Goal: Task Accomplishment & Management: Manage account settings

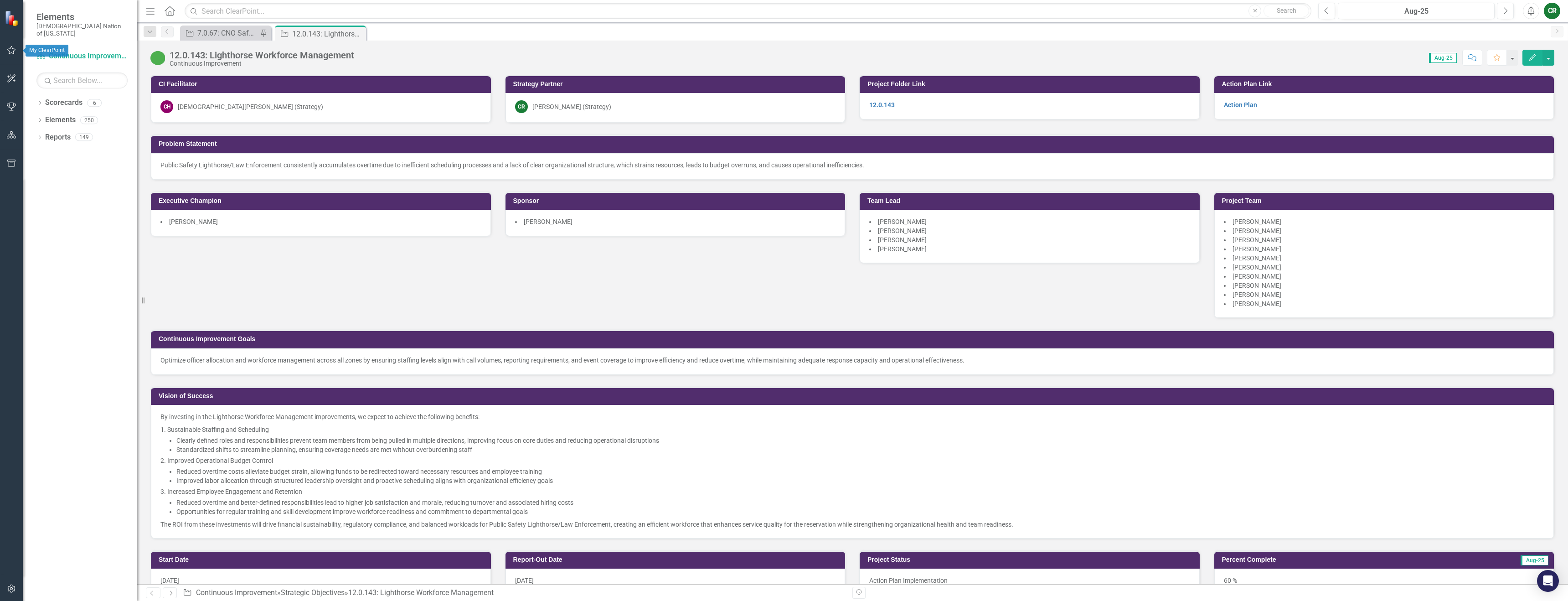
click at [12, 52] on icon "button" at bounding box center [12, 50] width 9 height 7
click at [51, 120] on link "My Favorites" at bounding box center [82, 125] width 91 height 10
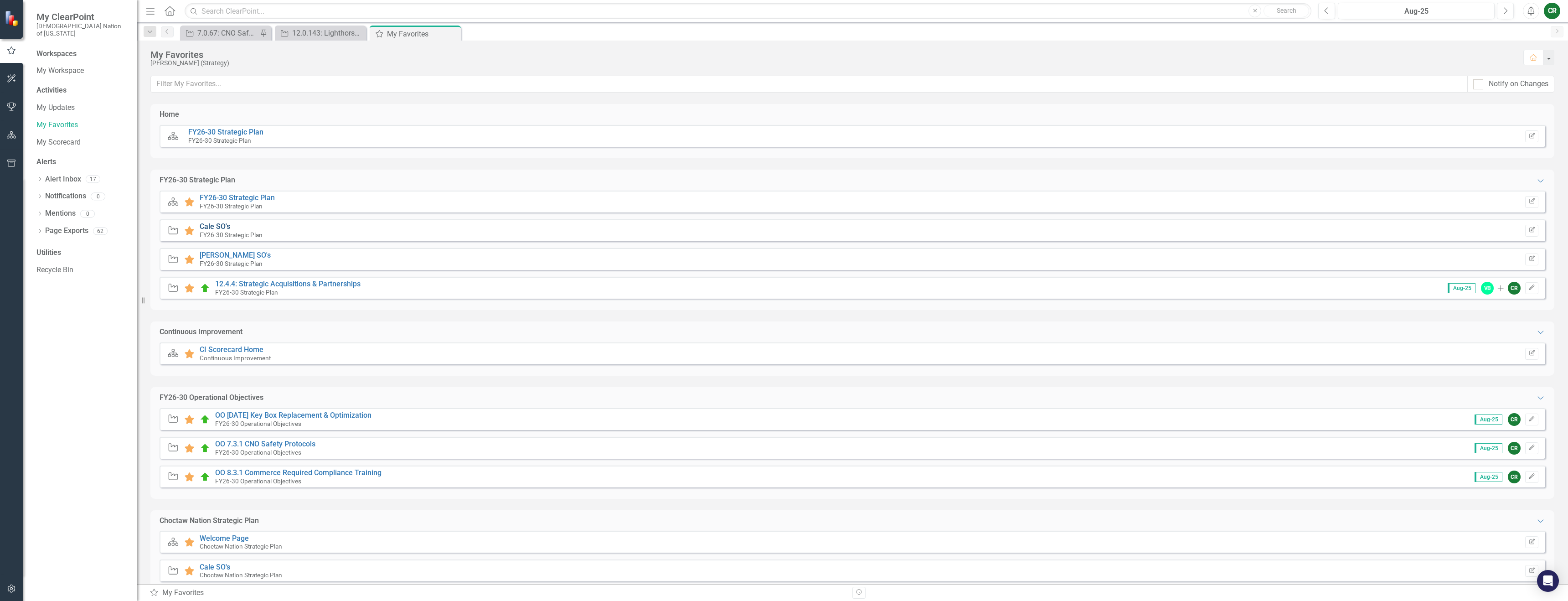
click at [218, 227] on link "Cale SO's" at bounding box center [215, 226] width 30 height 9
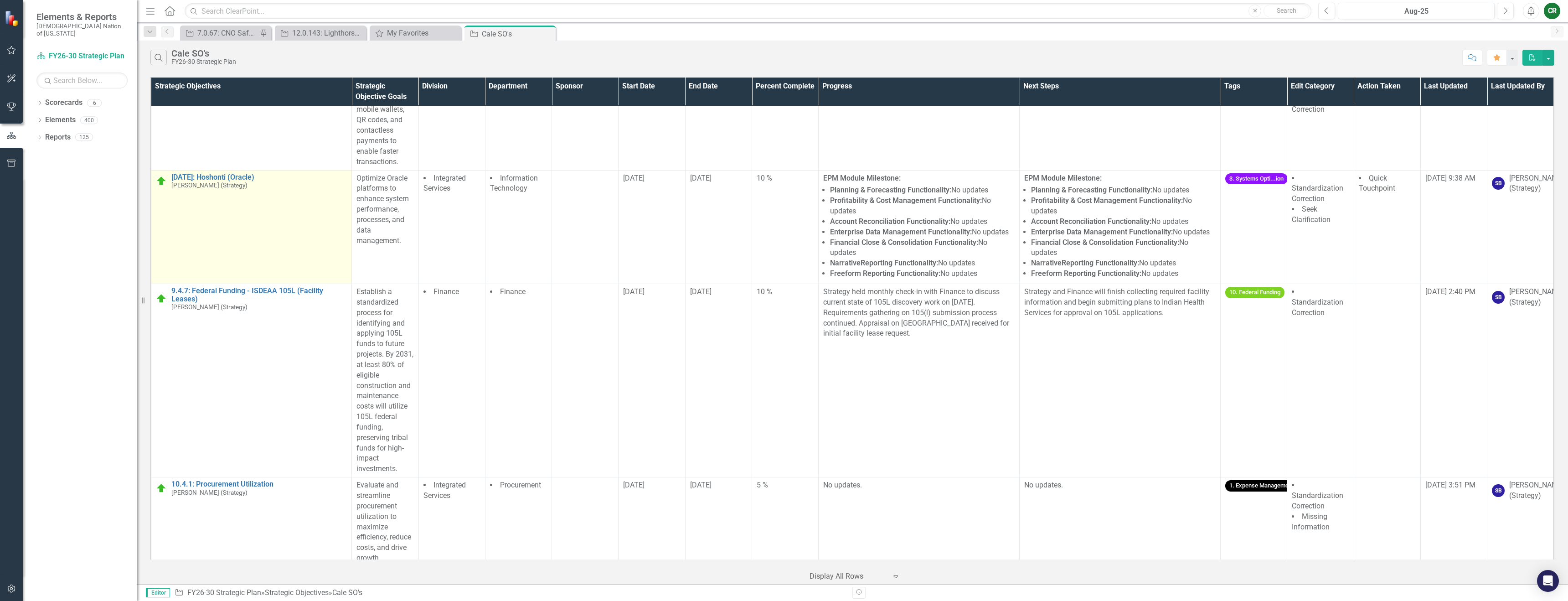
scroll to position [3834, 0]
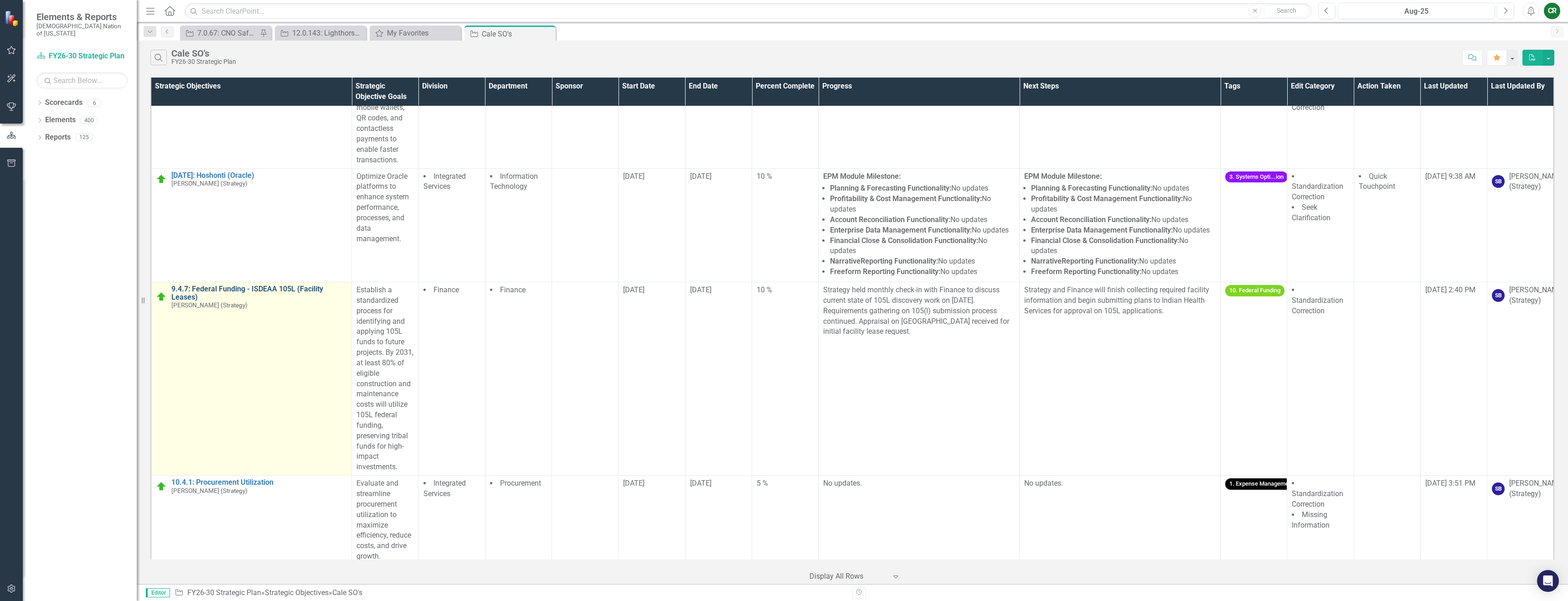
click at [303, 285] on link "9.4.7: Federal Funding - ISDEAA 105L (Facility Leases)" at bounding box center [259, 293] width 176 height 16
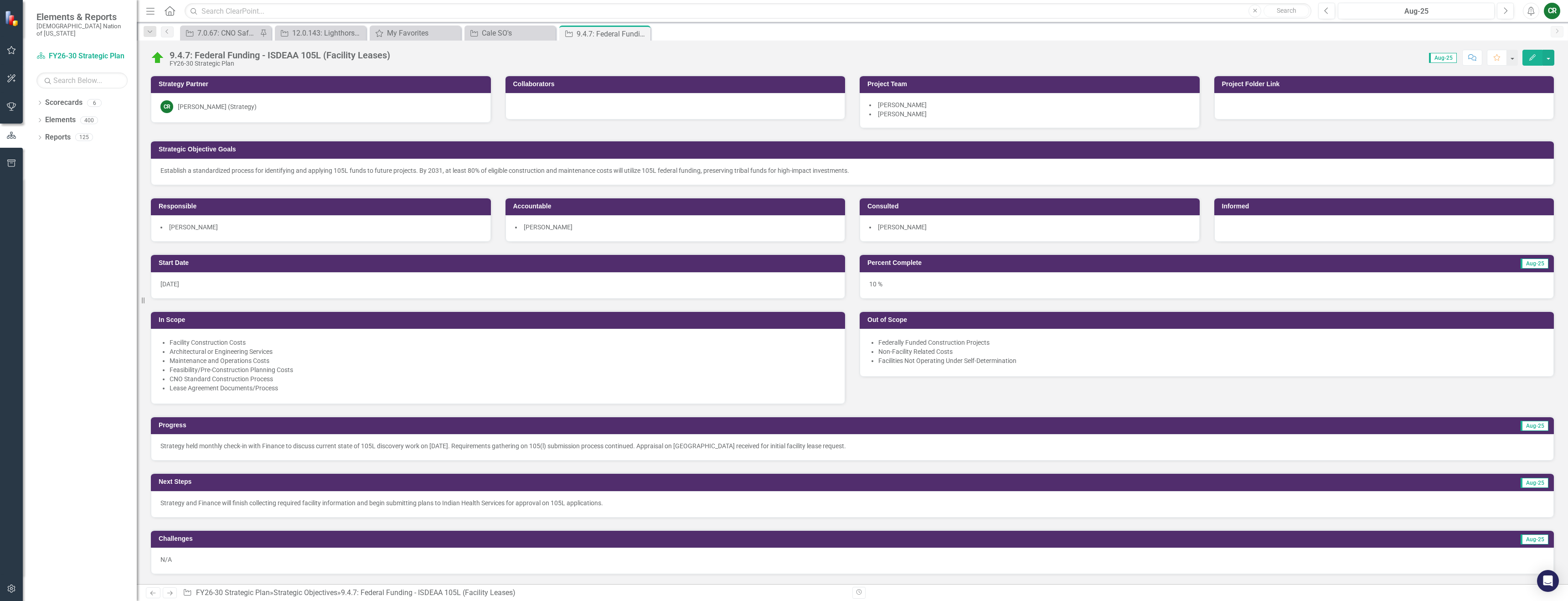
click at [471, 173] on p "Establish a standardized process for identifying and applying 105L funds to fut…" at bounding box center [852, 170] width 1384 height 9
click at [471, 174] on p "Establish a standardized process for identifying and applying 105L funds to fut…" at bounding box center [852, 170] width 1384 height 9
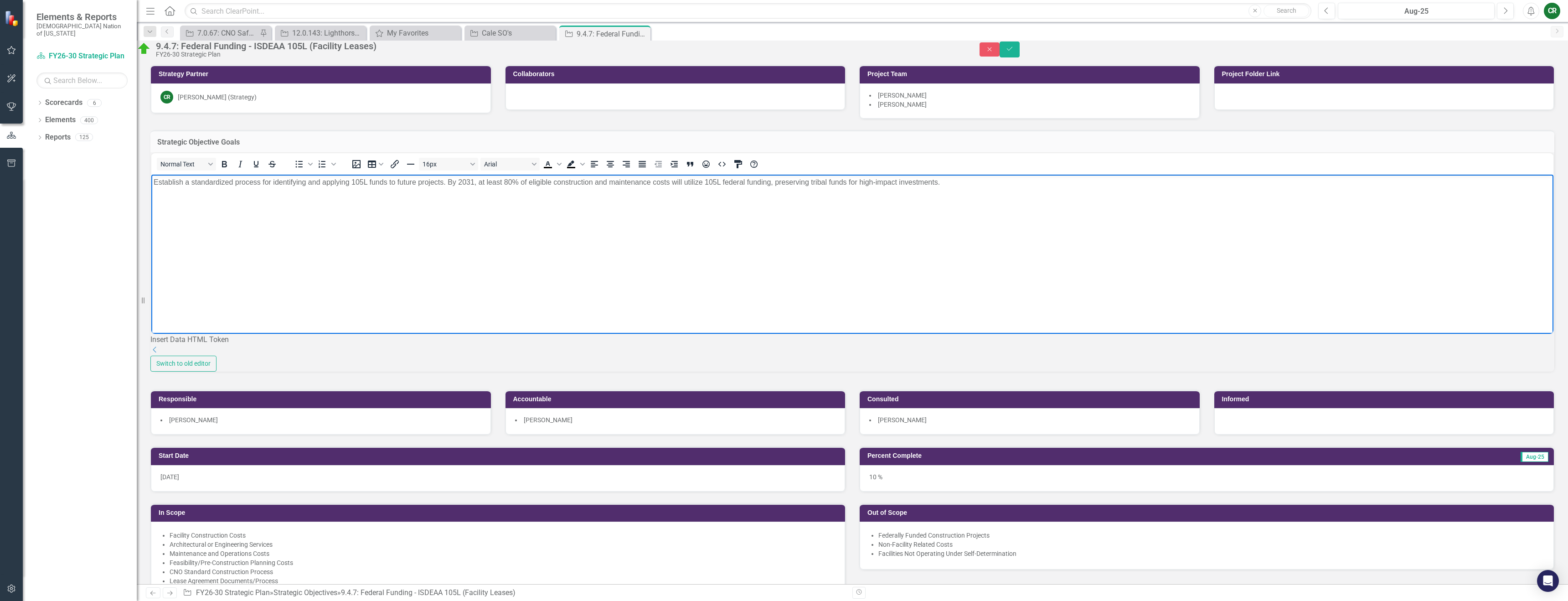
click at [475, 185] on p "Establish a standardized process for identifying and applying 105L funds to fut…" at bounding box center [852, 182] width 1398 height 11
drag, startPoint x: 519, startPoint y: 181, endPoint x: 479, endPoint y: 185, distance: 40.2
click at [479, 185] on p "Establish a standardized process for identifying and applying 105L funds to fut…" at bounding box center [852, 182] width 1398 height 11
click at [599, 210] on body "Establish a standardized process for identifying and applying 105L funds to fut…" at bounding box center [852, 243] width 1402 height 137
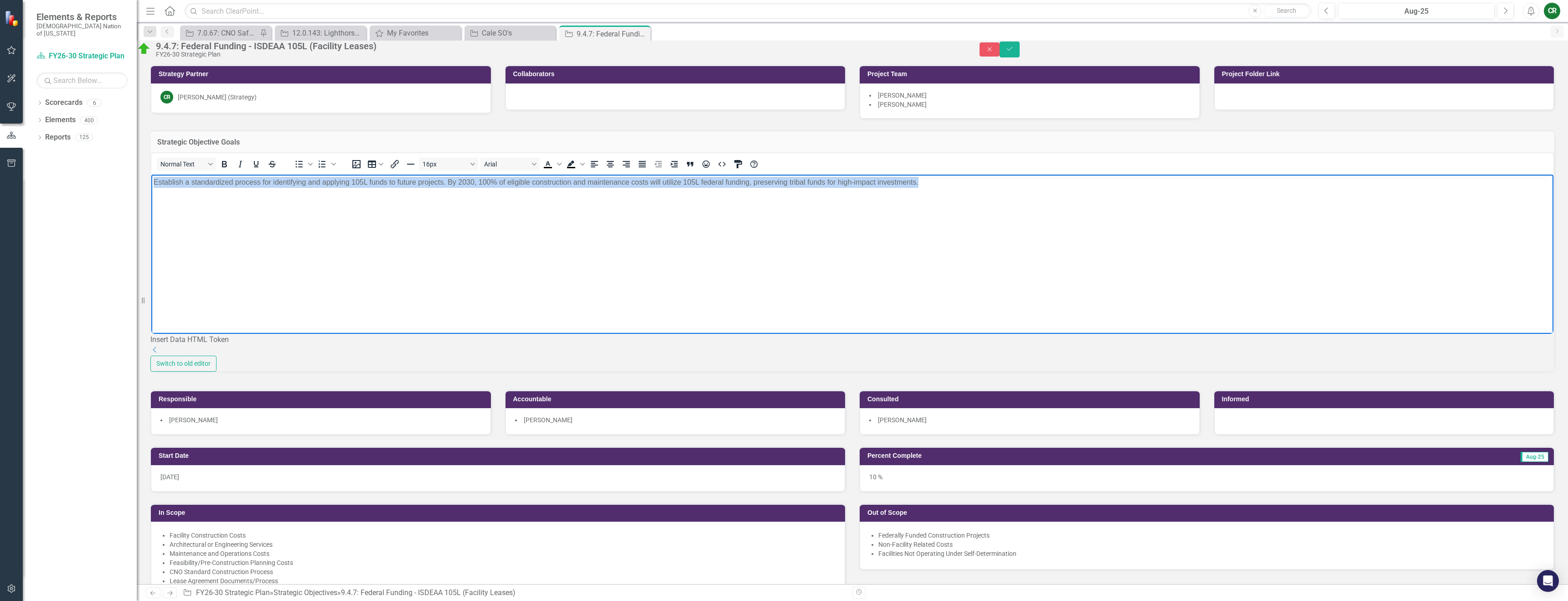
click at [599, 210] on body "Establish a standardized process for identifying and applying 105L funds to fut…" at bounding box center [852, 243] width 1402 height 137
copy p "Establish a standardized process for identifying and applying 105L funds to fut…"
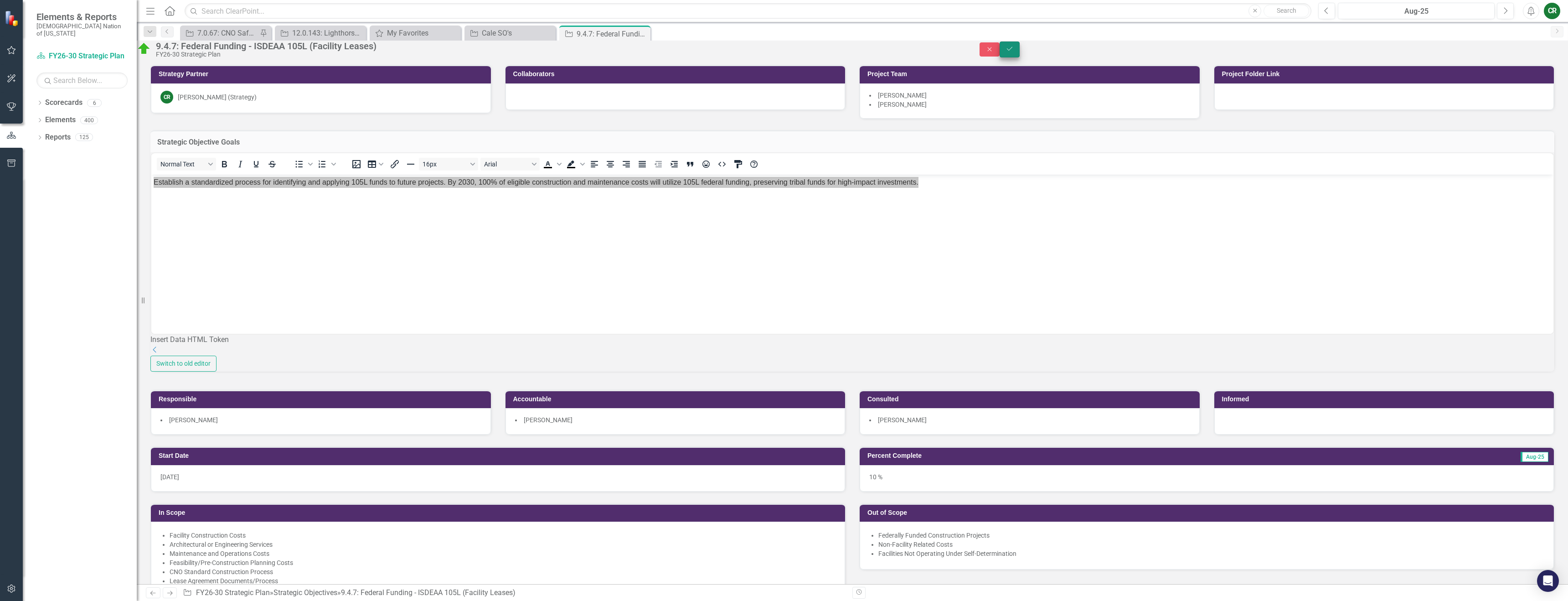
click at [1019, 52] on button "Save" at bounding box center [1010, 49] width 20 height 16
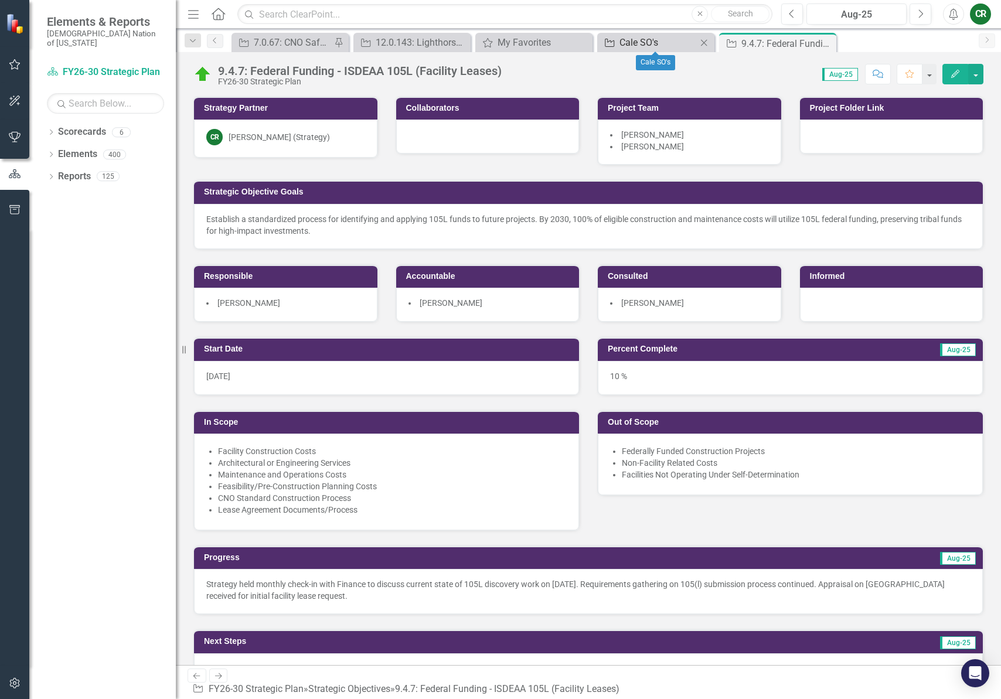
click at [644, 41] on div "Cale SO's" at bounding box center [657, 42] width 77 height 15
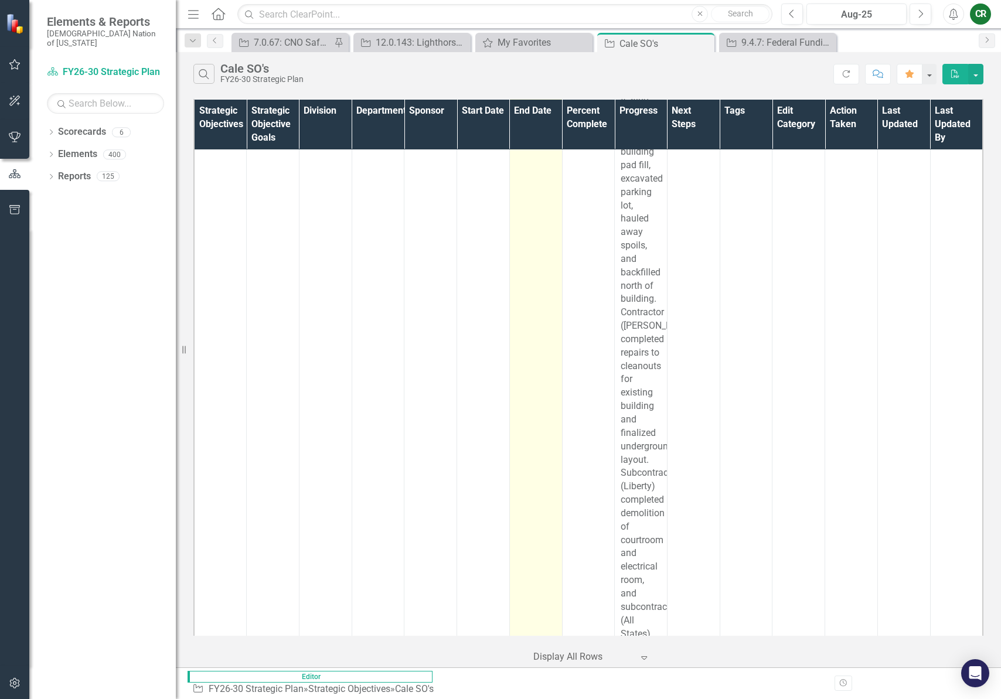
scroll to position [12407, 3]
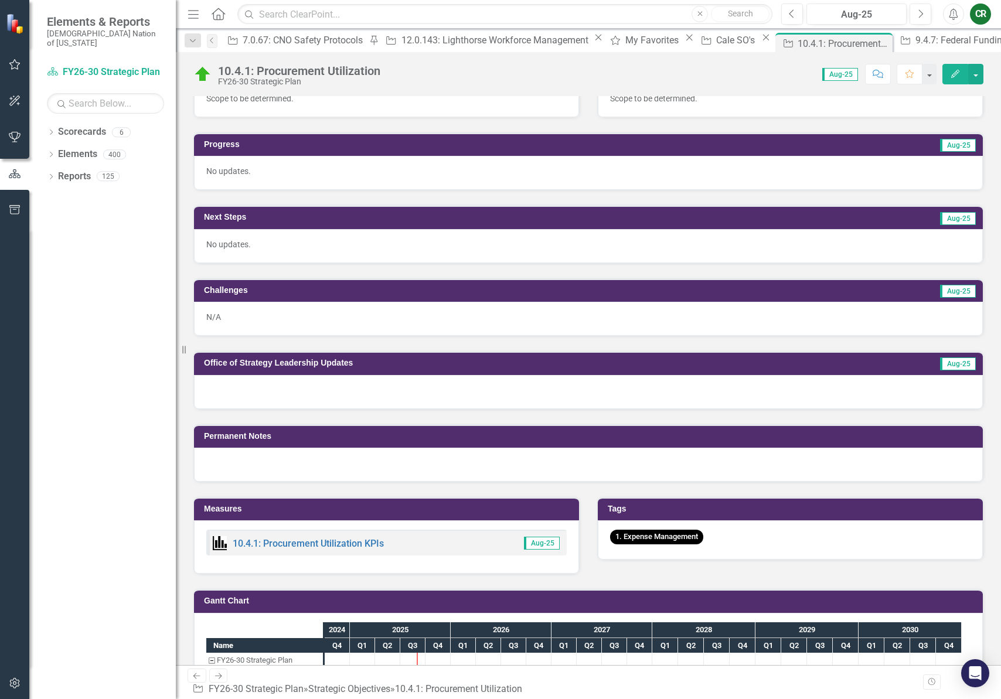
scroll to position [385, 0]
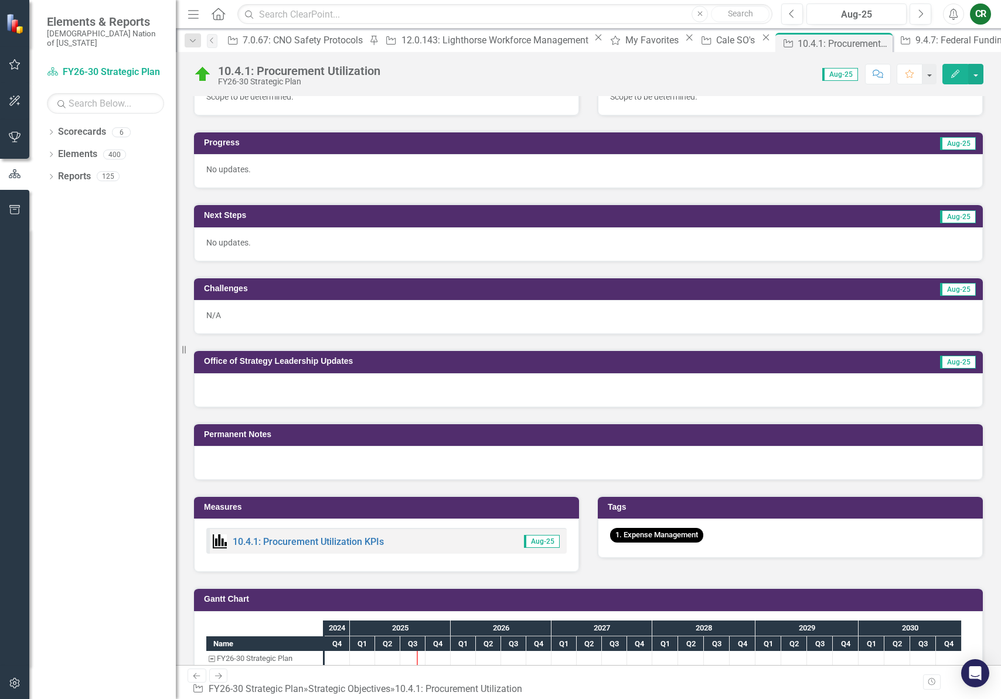
click at [458, 182] on div "No updates." at bounding box center [588, 171] width 789 height 34
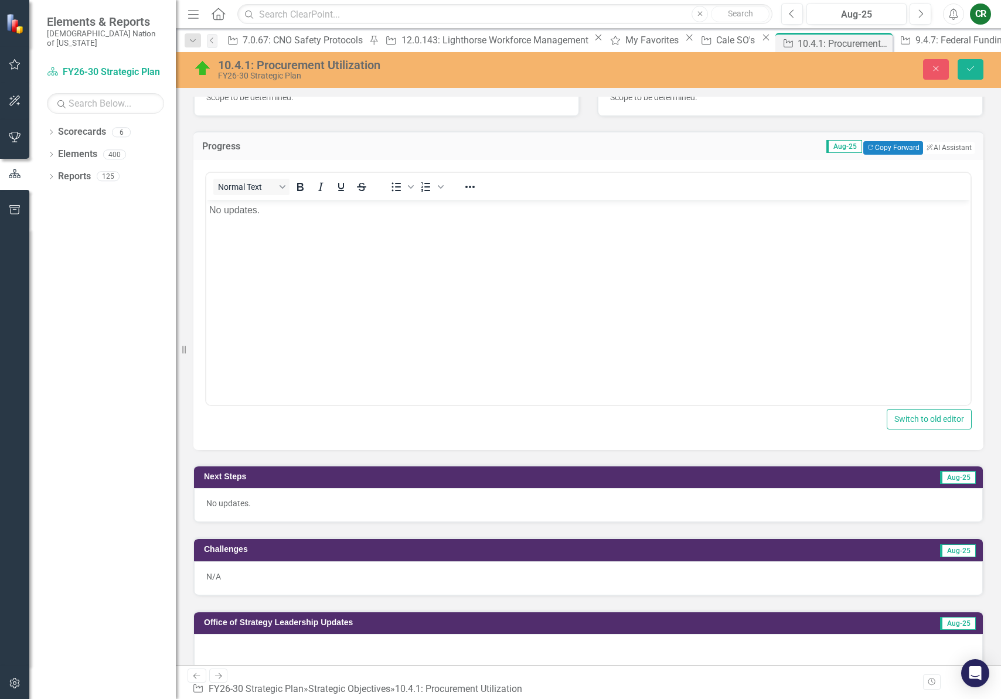
scroll to position [0, 0]
click at [893, 152] on button "Copy Forward Copy Forward" at bounding box center [892, 147] width 59 height 13
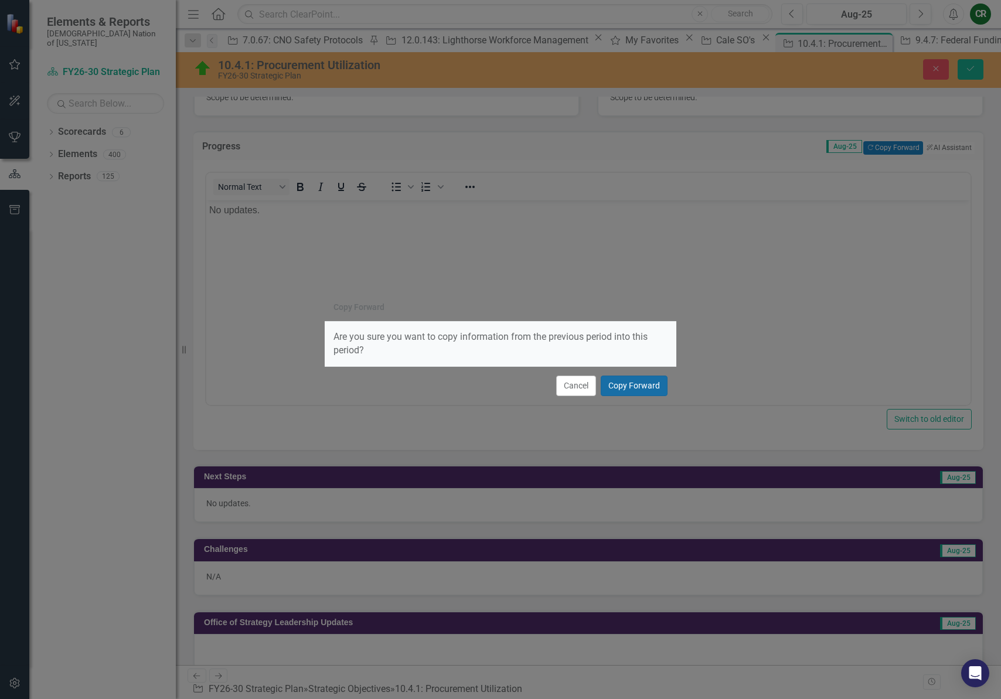
drag, startPoint x: 638, startPoint y: 393, endPoint x: 656, endPoint y: 373, distance: 26.6
click at [638, 392] on button "Copy Forward" at bounding box center [633, 386] width 67 height 21
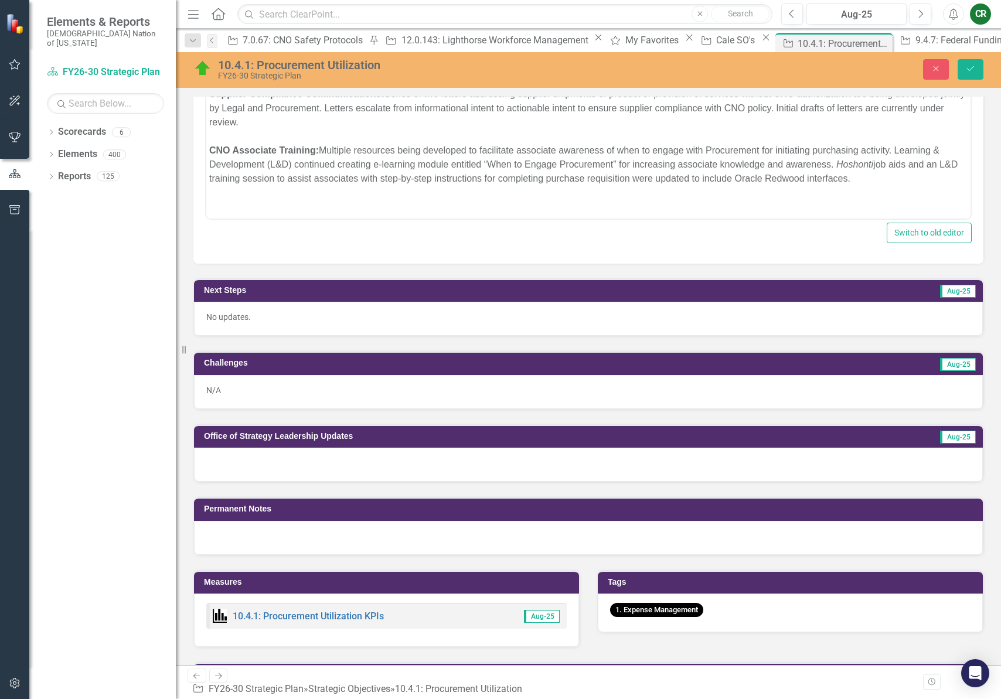
scroll to position [574, 0]
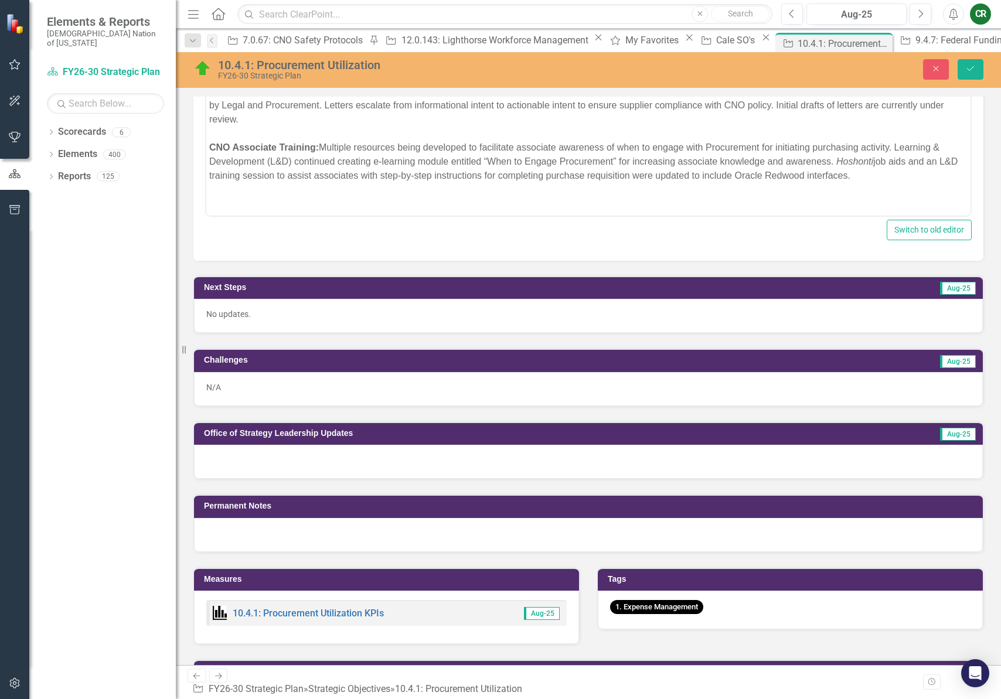
click at [469, 311] on p "No updates." at bounding box center [588, 314] width 764 height 12
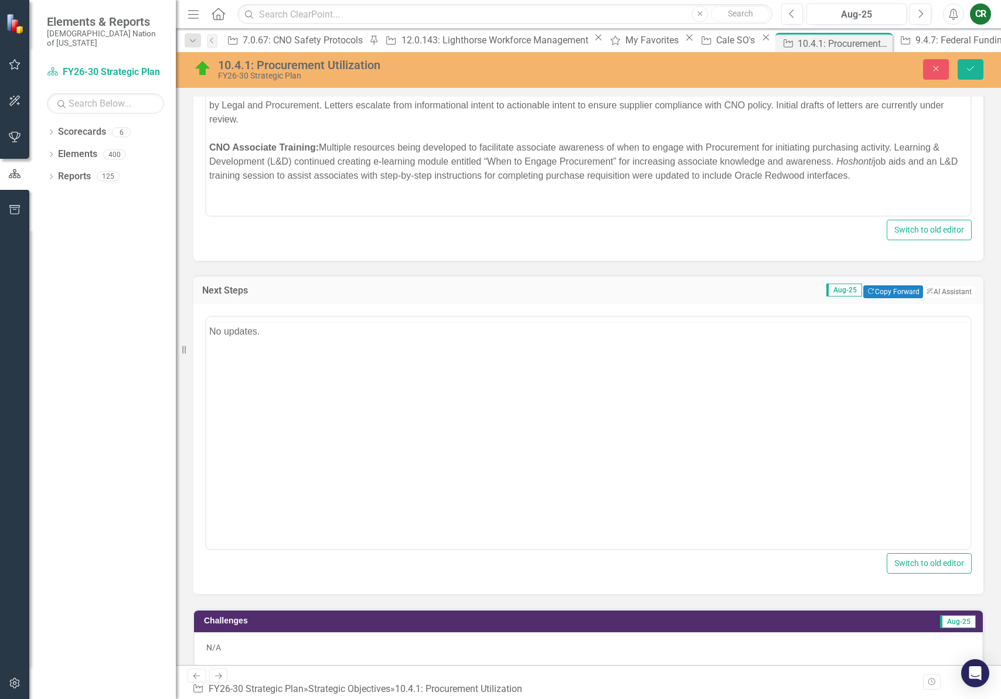
scroll to position [0, 0]
click at [873, 292] on button "Copy Forward Copy Forward" at bounding box center [892, 291] width 59 height 13
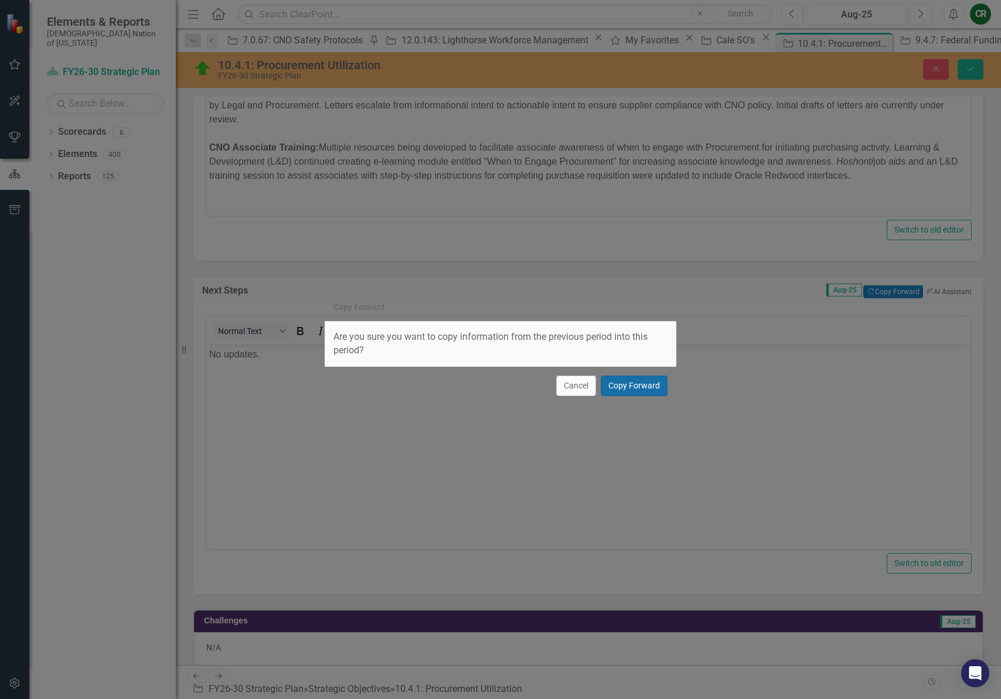
click at [636, 387] on button "Copy Forward" at bounding box center [633, 386] width 67 height 21
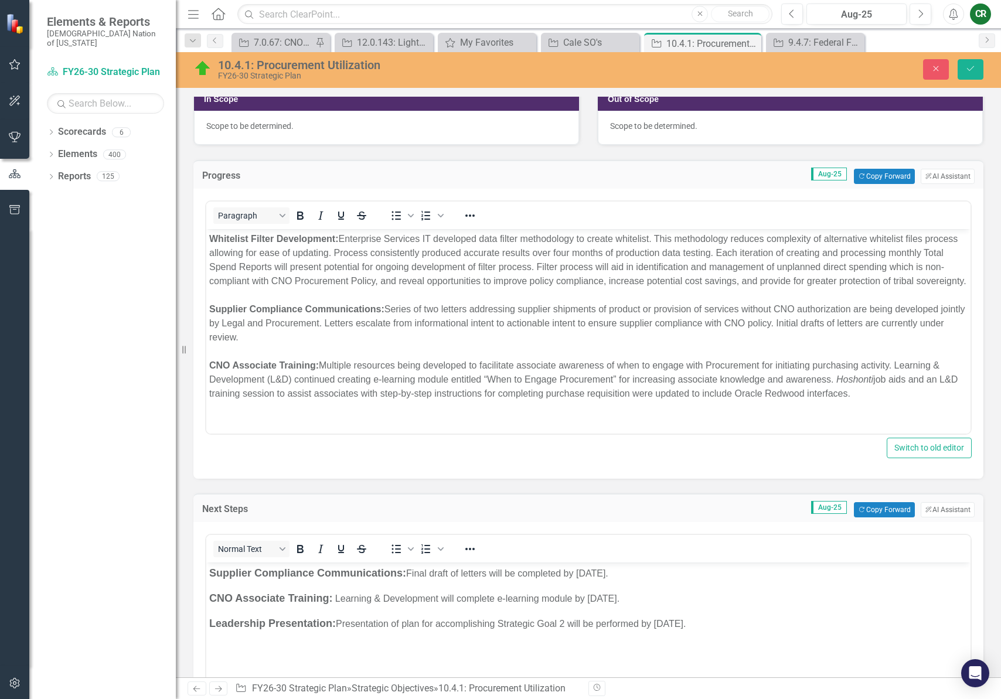
scroll to position [385, 0]
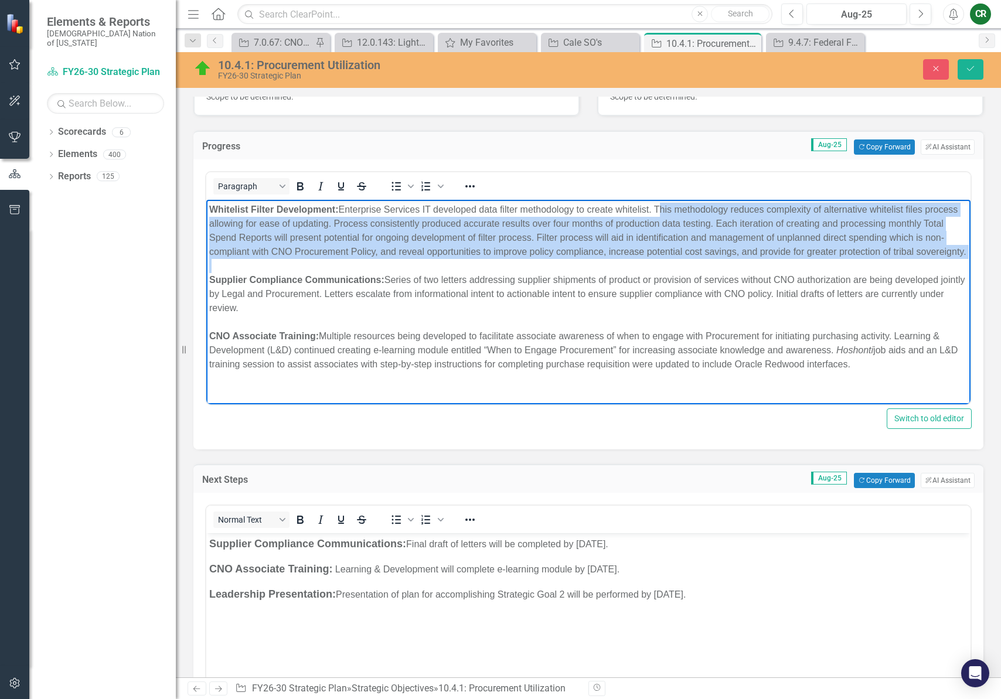
drag, startPoint x: 319, startPoint y: 277, endPoint x: 698, endPoint y: 217, distance: 384.2
click at [657, 211] on body "Whitelist Filter Development: Enterprise Services IT developed data filter meth…" at bounding box center [588, 288] width 764 height 176
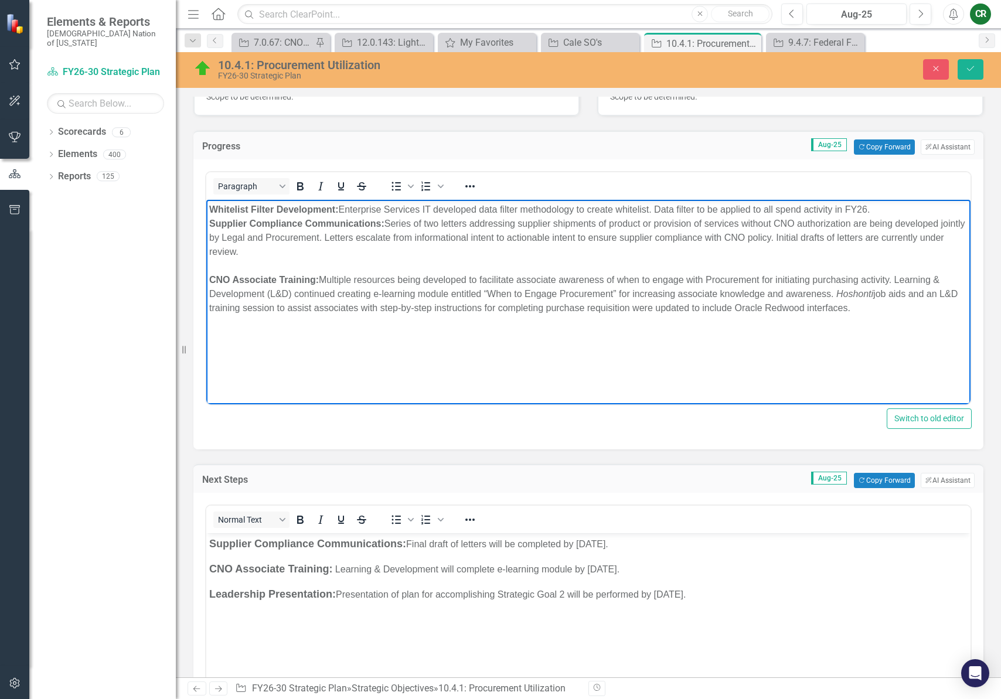
click at [827, 238] on span "Supplier Compliance Communications: Series of two letters addressing supplier s…" at bounding box center [586, 238] width 755 height 38
drag, startPoint x: 825, startPoint y: 237, endPoint x: 811, endPoint y: 240, distance: 13.9
click at [803, 240] on span "Supplier Compliance Communications: Series of two letters addressing supplier s…" at bounding box center [586, 238] width 755 height 38
drag, startPoint x: 277, startPoint y: 249, endPoint x: 960, endPoint y: 246, distance: 683.7
click at [888, 238] on div "Supplier Compliance Communications: Series of two letters addressing supplier s…" at bounding box center [588, 238] width 758 height 42
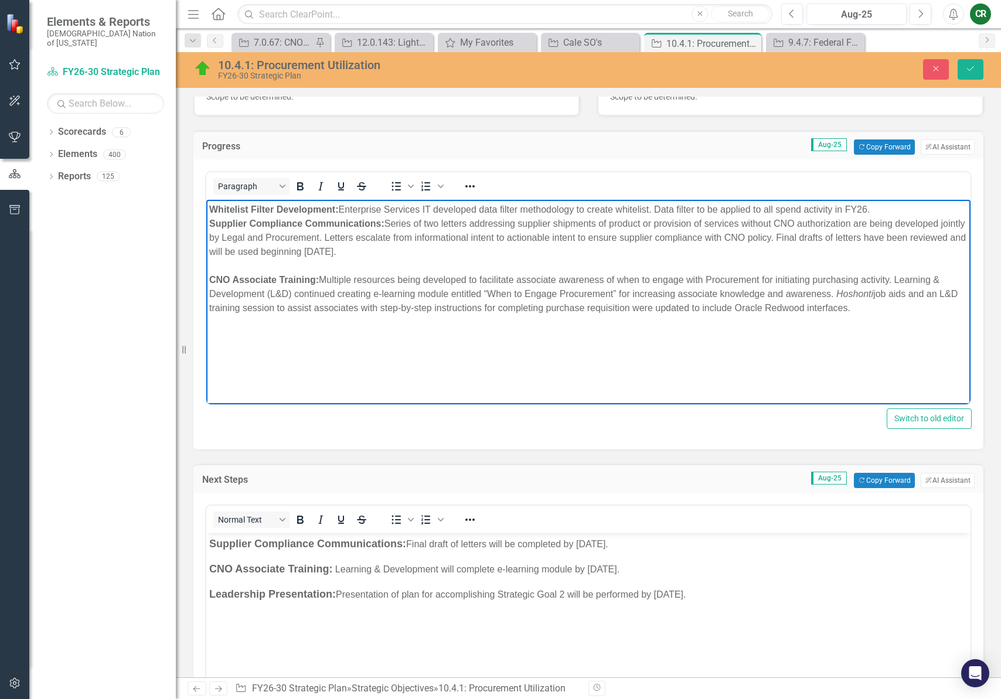
click at [875, 210] on div "Whitelist Filter Development: Enterprise Services IT developed data filter meth…" at bounding box center [588, 210] width 758 height 14
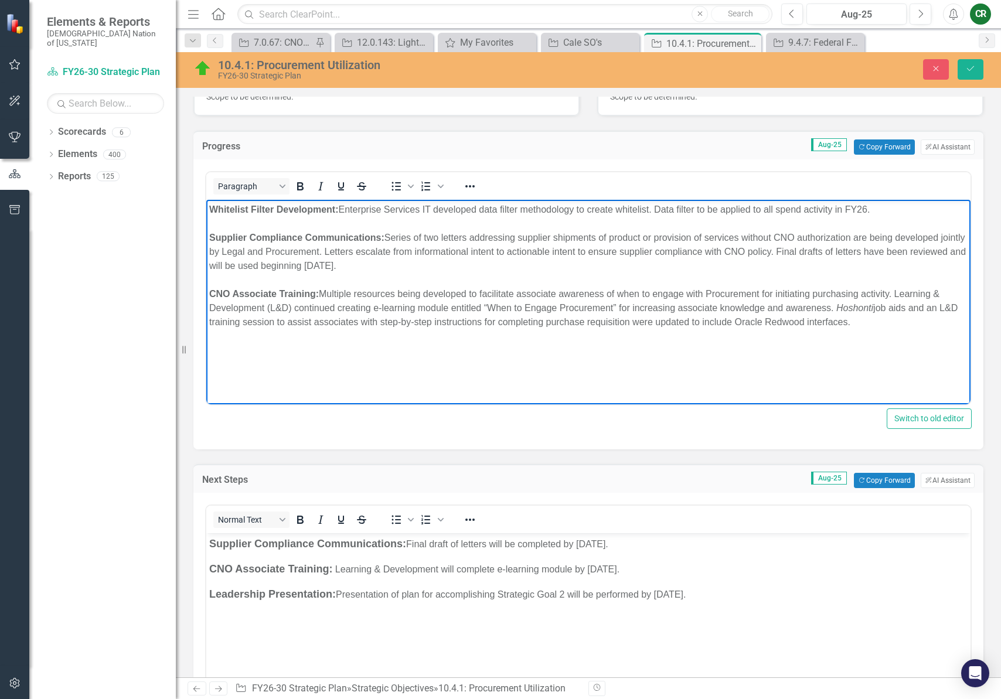
click at [461, 262] on div "Supplier Compliance Communications: Series of two letters addressing supplier s…" at bounding box center [588, 252] width 758 height 42
drag, startPoint x: 245, startPoint y: 264, endPoint x: 268, endPoint y: 264, distance: 22.9
click at [247, 263] on span "Supplier Compliance Communications: Series of two letters addressing supplier s…" at bounding box center [587, 252] width 756 height 38
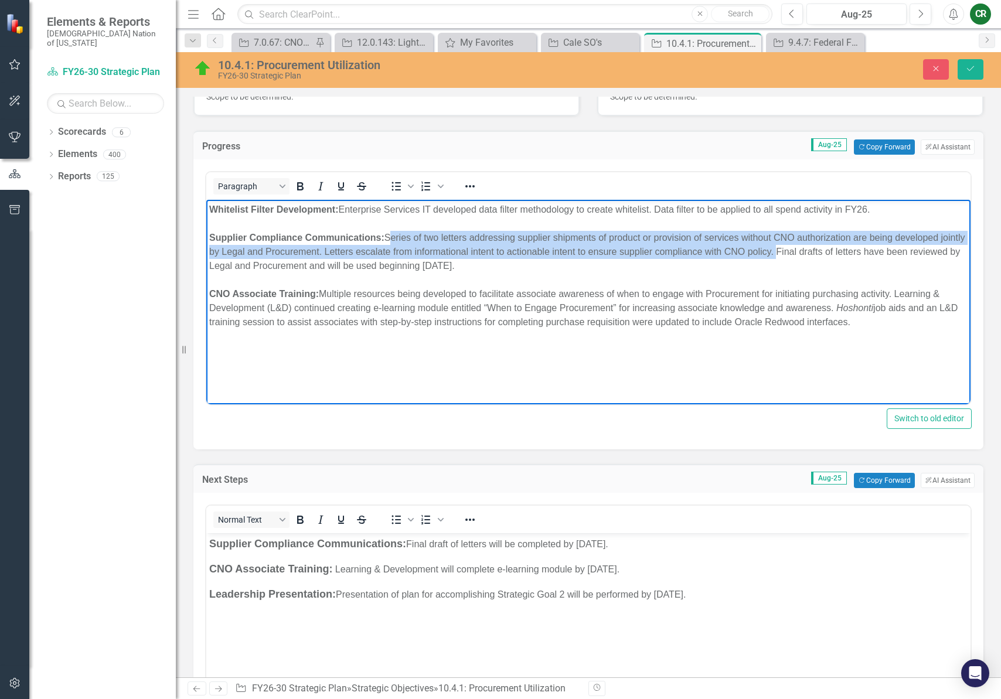
drag, startPoint x: 801, startPoint y: 256, endPoint x: 387, endPoint y: 241, distance: 413.9
click at [387, 241] on span "Supplier Compliance Communications: Series of two letters addressing supplier s…" at bounding box center [586, 252] width 755 height 38
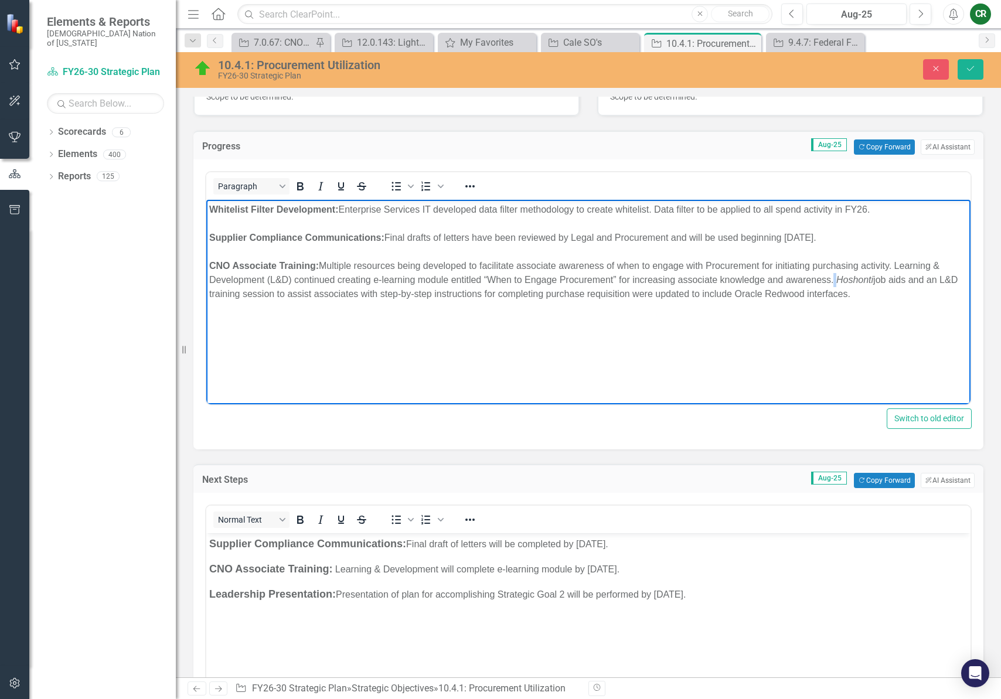
drag, startPoint x: 835, startPoint y: 281, endPoint x: 860, endPoint y: 278, distance: 24.8
click at [839, 279] on div "CNO Associate Training: Multiple resources being developed to facilitate associ…" at bounding box center [588, 280] width 758 height 42
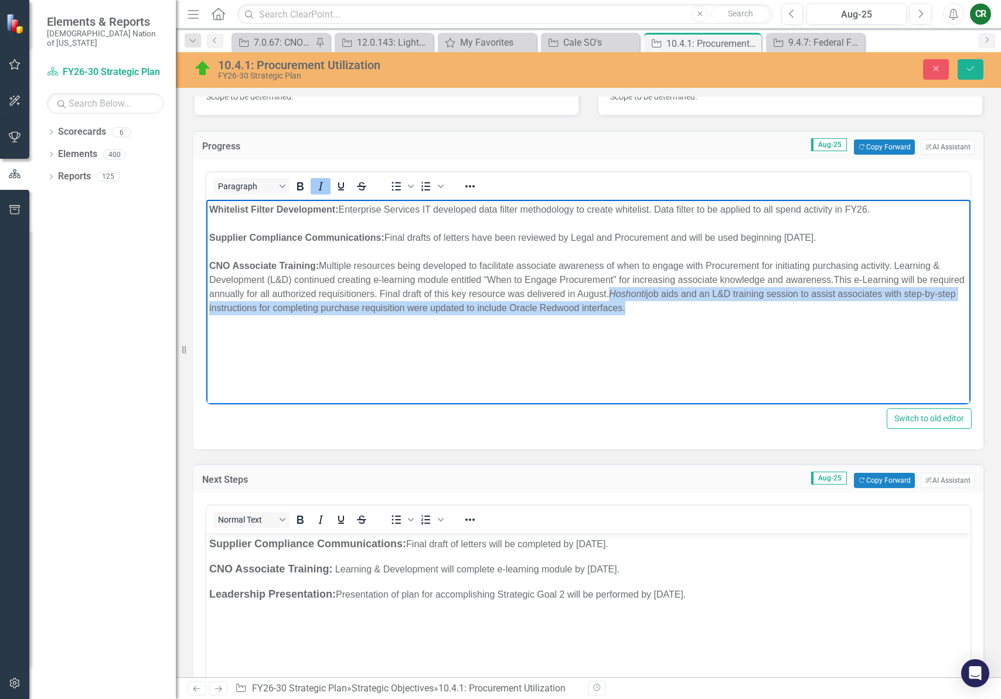
drag, startPoint x: 682, startPoint y: 302, endPoint x: 651, endPoint y: 296, distance: 32.2
click at [651, 296] on div "CNO Associate Training: Multiple resources being developed to facilitate associ…" at bounding box center [588, 287] width 758 height 56
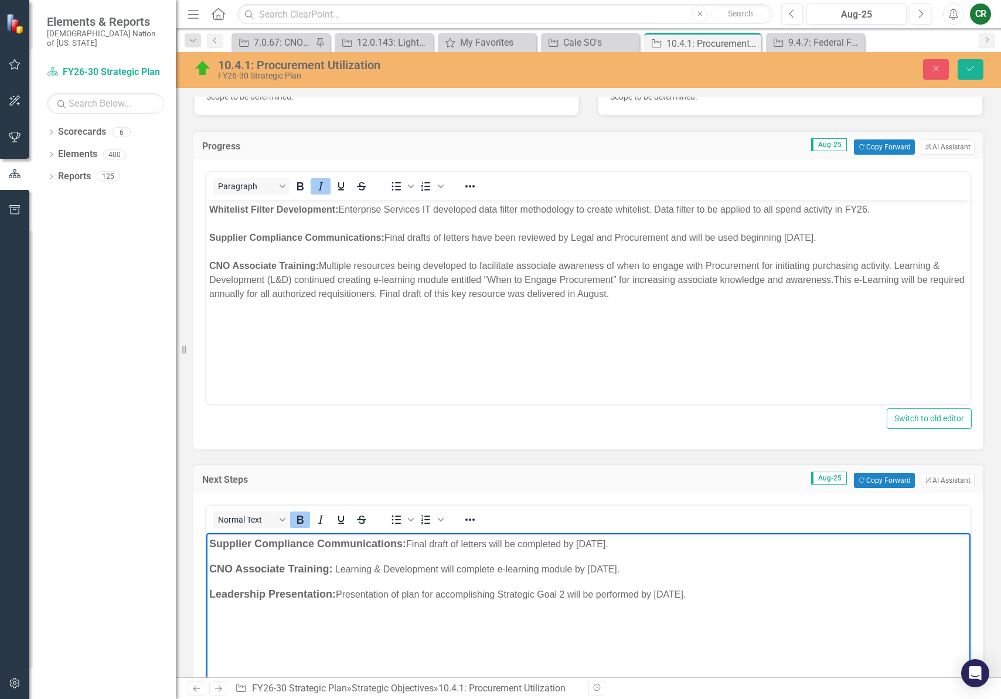
click at [749, 583] on body "Supplier Compliance Communications: Final draft of letters will be completed by…" at bounding box center [588, 621] width 764 height 176
click at [664, 575] on p "CNO Associate Training: Learning & Development will complete e-learning module …" at bounding box center [588, 569] width 758 height 16
drag, startPoint x: 664, startPoint y: 568, endPoint x: 335, endPoint y: 573, distance: 329.3
click at [335, 573] on p "CNO Associate Training: Learning & Development will complete e-learning module …" at bounding box center [588, 569] width 758 height 16
drag, startPoint x: 653, startPoint y: 575, endPoint x: 340, endPoint y: 569, distance: 313.5
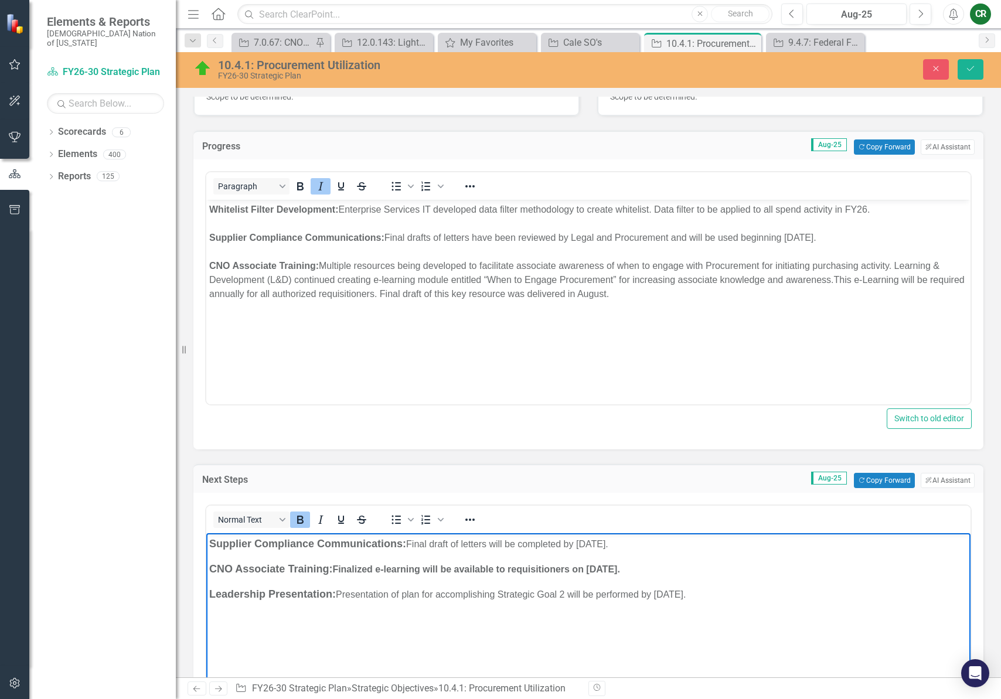
click at [333, 567] on p "CNO Associate Training: Finalized e-learning will be available to requisitioner…" at bounding box center [588, 569] width 758 height 16
click at [661, 574] on p "CNO Associate Training: Finalized e-learning will be available to requisitioner…" at bounding box center [588, 569] width 758 height 16
click at [565, 238] on span "Supplier Compliance Communications: Final drafts of letters have been reviewed …" at bounding box center [512, 238] width 607 height 10
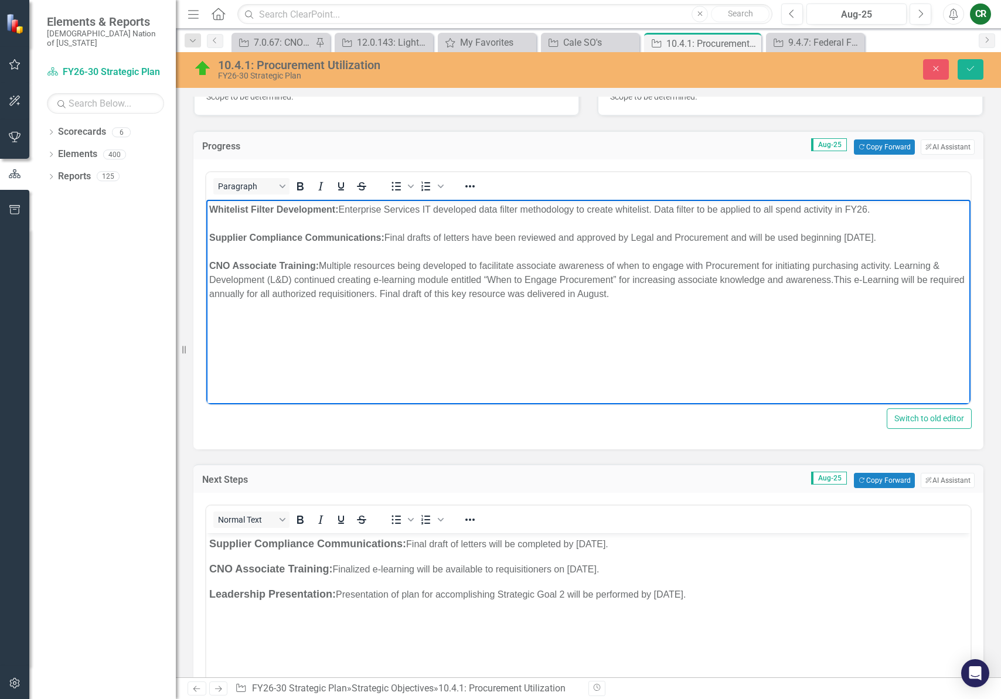
drag, startPoint x: 732, startPoint y: 237, endPoint x: 929, endPoint y: 237, distance: 196.3
click at [876, 237] on span "Supplier Compliance Communications: Final drafts of letters have been reviewed …" at bounding box center [542, 238] width 667 height 10
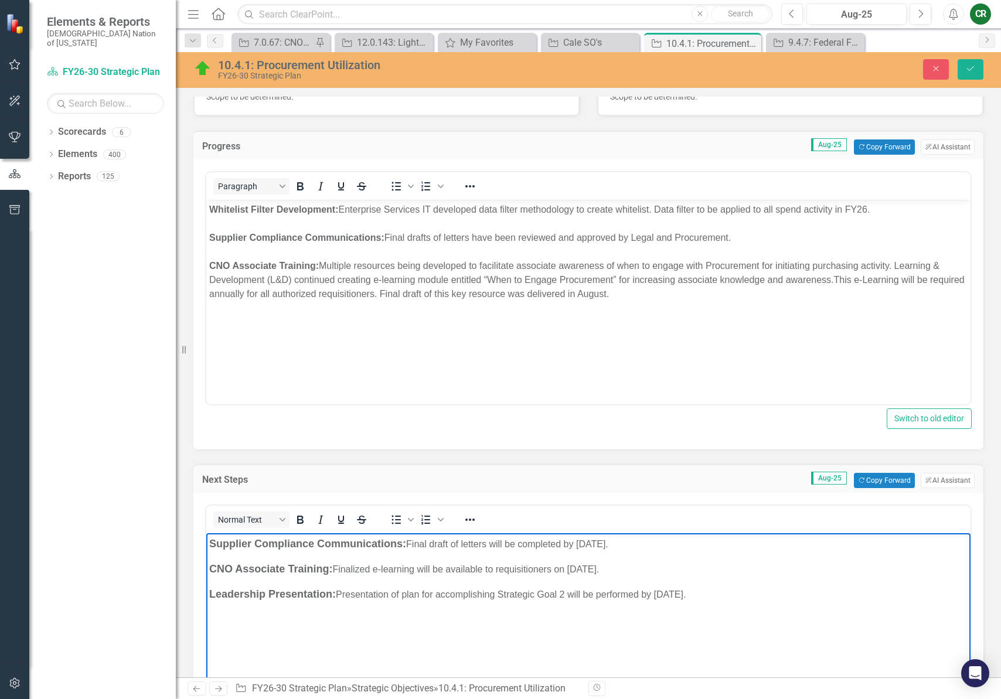
drag, startPoint x: 657, startPoint y: 544, endPoint x: 521, endPoint y: 548, distance: 135.4
click at [521, 548] on p "Supplier Compliance Communications: Final draft of letters will be completed by…" at bounding box center [588, 544] width 758 height 16
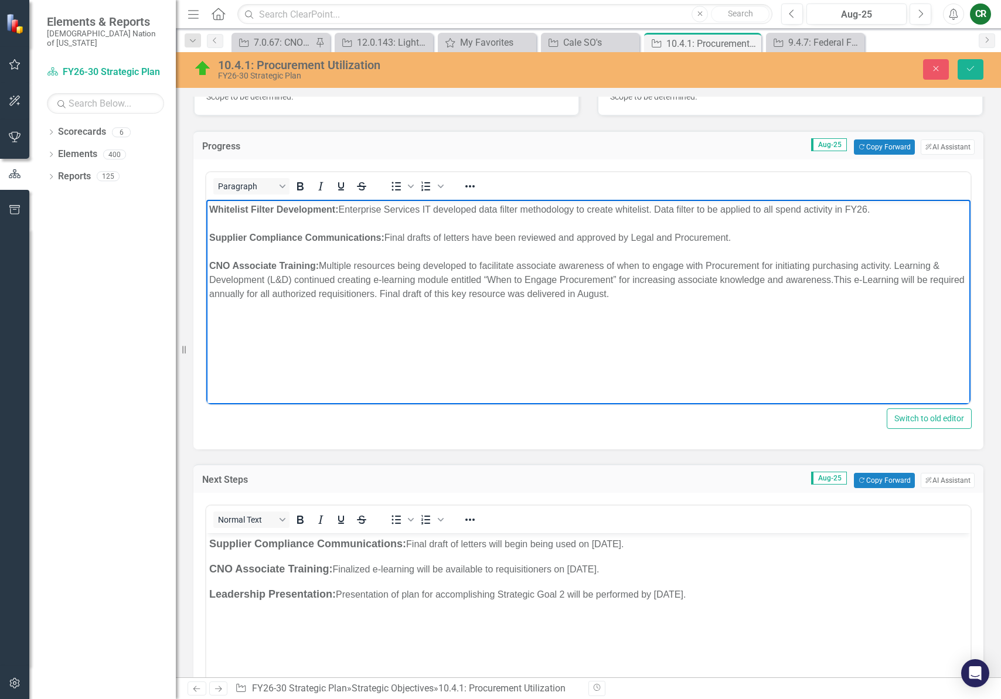
drag, startPoint x: 663, startPoint y: 298, endPoint x: 321, endPoint y: 268, distance: 342.8
click at [321, 268] on div "CNO Associate Training: Multiple resources being developed to facilitate associ…" at bounding box center [588, 280] width 758 height 42
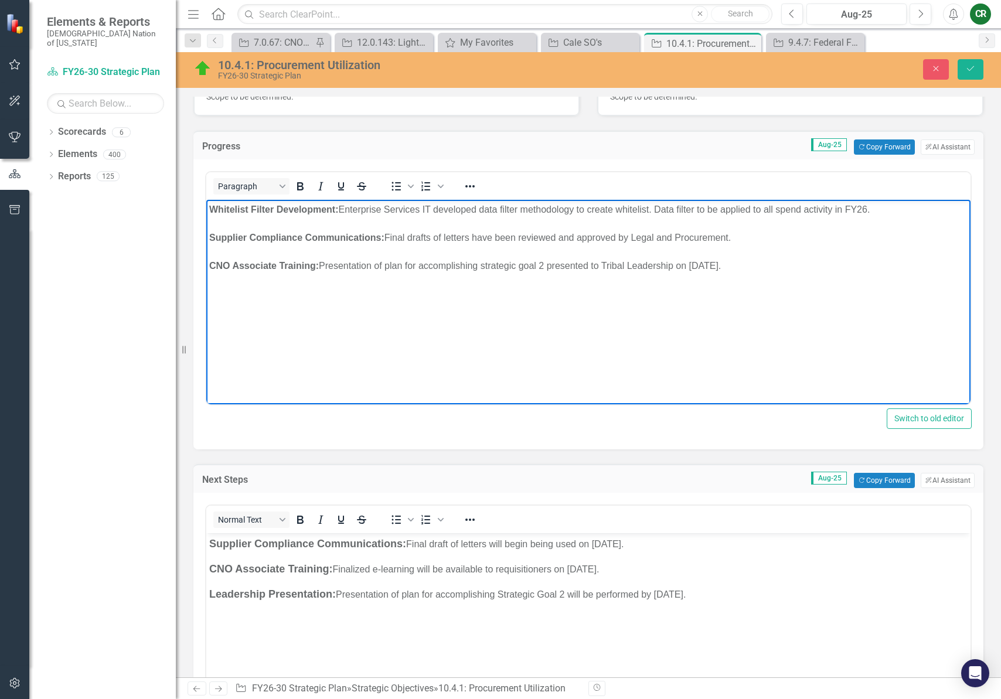
click at [415, 284] on body "Whitelist Filter Development: Enterprise Services IT developed data filter meth…" at bounding box center [588, 288] width 764 height 176
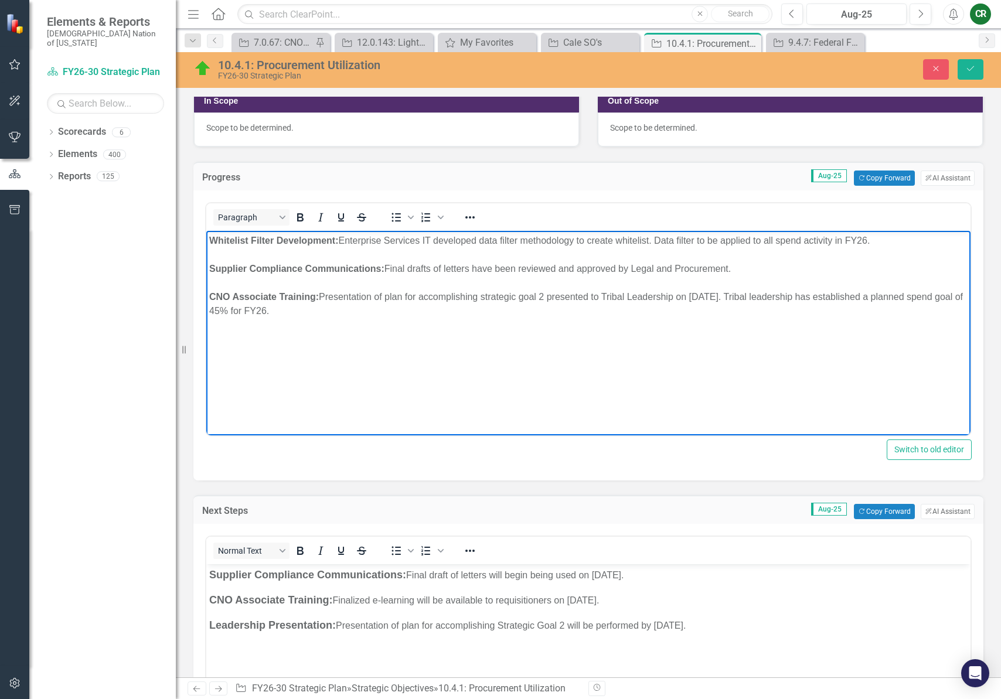
scroll to position [368, 0]
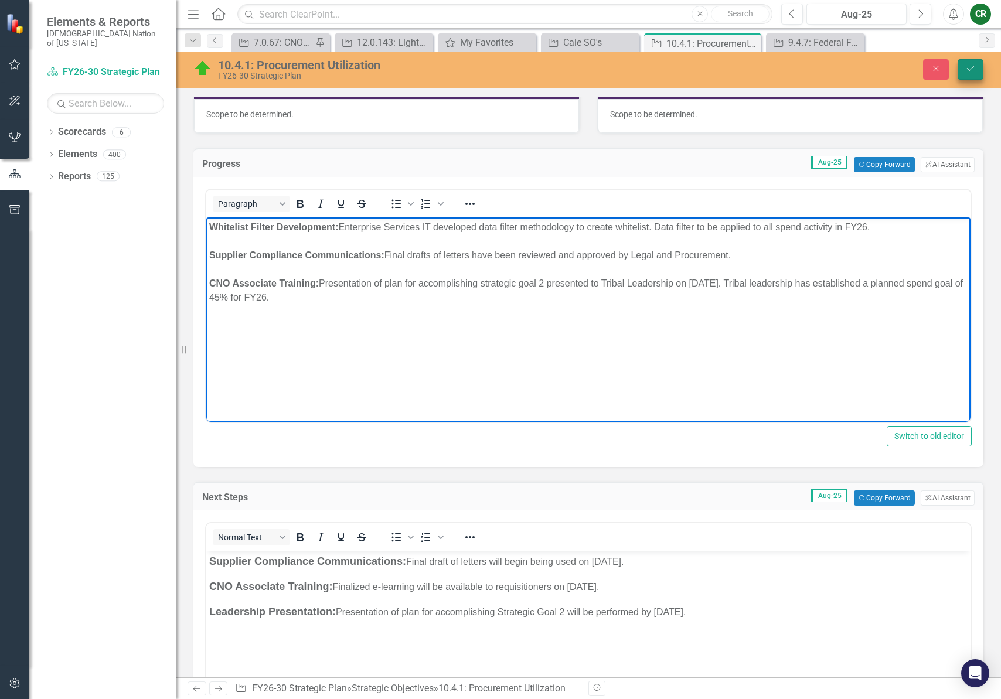
click at [975, 73] on button "Save" at bounding box center [970, 69] width 26 height 21
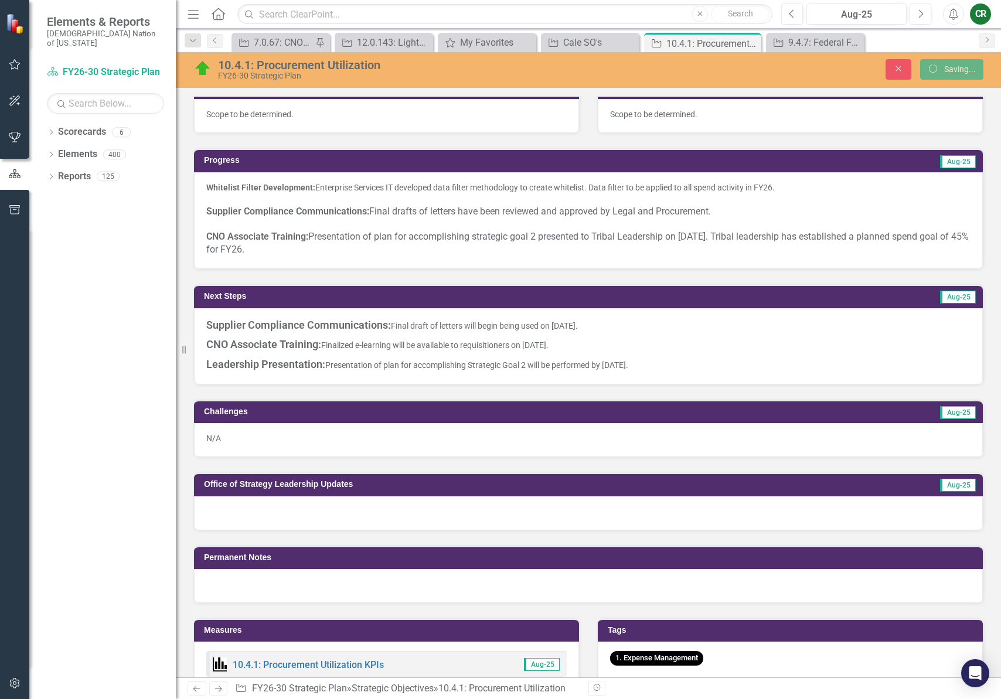
click at [542, 370] on p "Leadership Presentation: Presentation of plan for accomplishing Strategic Goal …" at bounding box center [588, 363] width 764 height 18
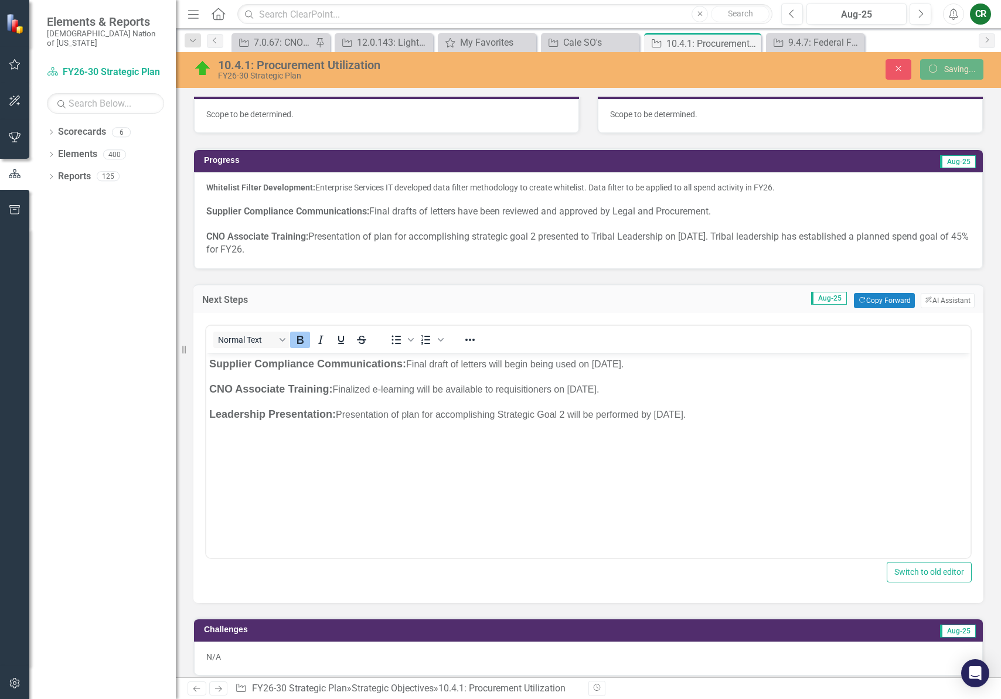
scroll to position [0, 0]
click at [701, 414] on p "Leadership Presentation: Presentation of plan for accomplishing Strategic Goal …" at bounding box center [588, 415] width 758 height 16
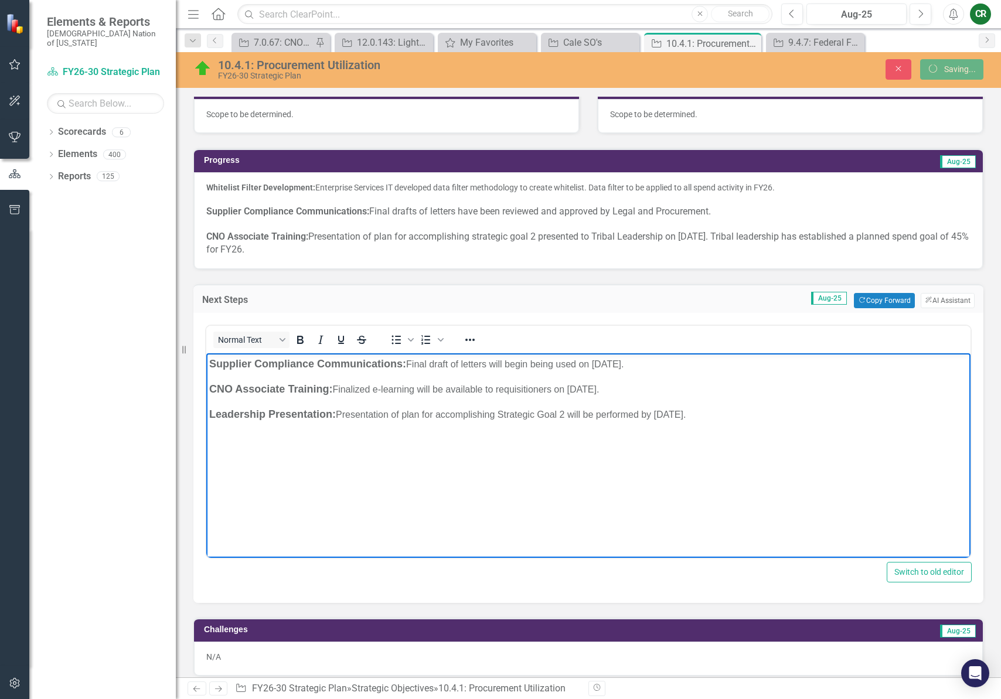
click at [701, 414] on p "Leadership Presentation: Presentation of plan for accomplishing Strategic Goal …" at bounding box center [588, 415] width 758 height 16
